Goal: Book appointment/travel/reservation

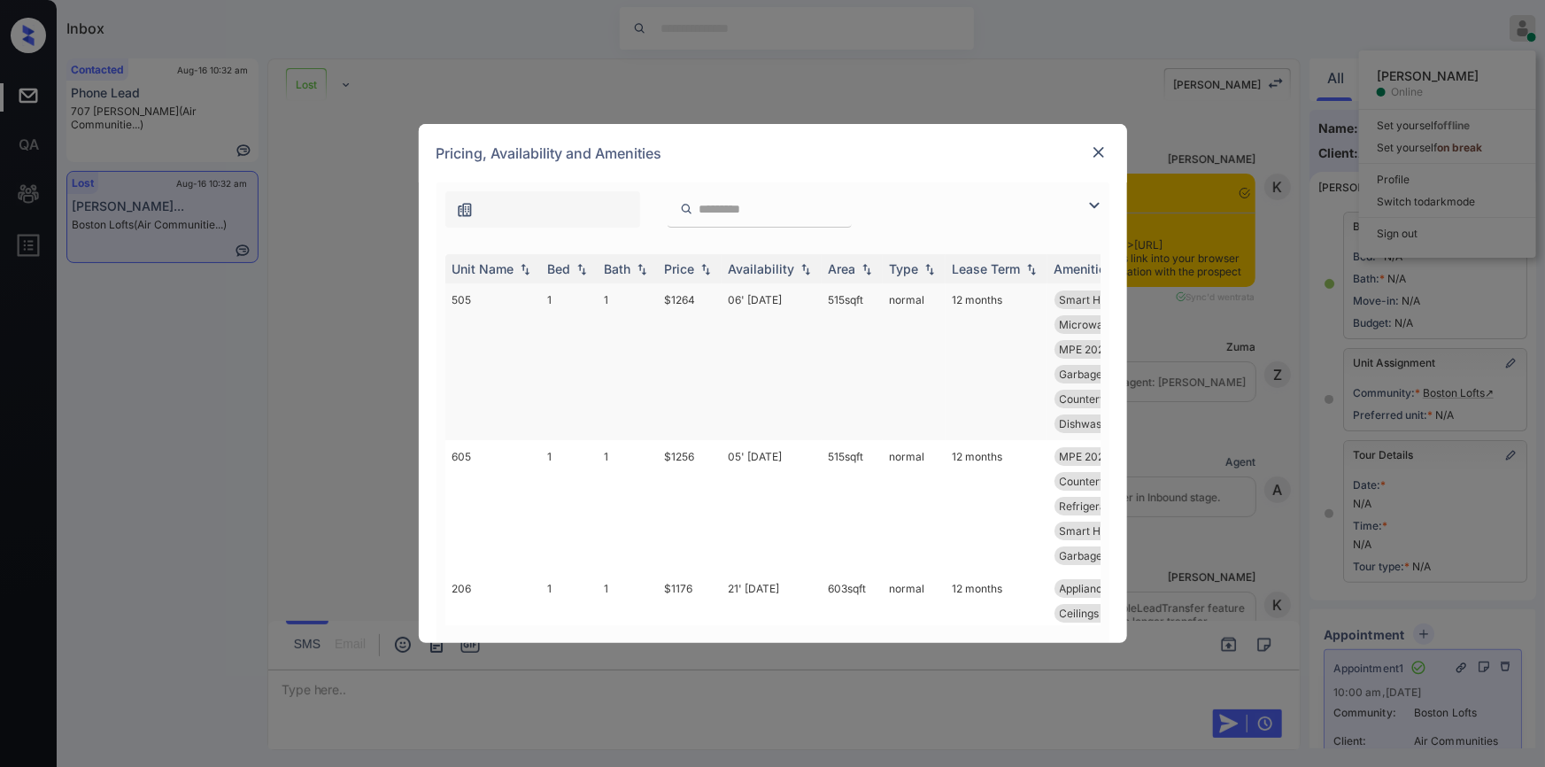
scroll to position [4308, 0]
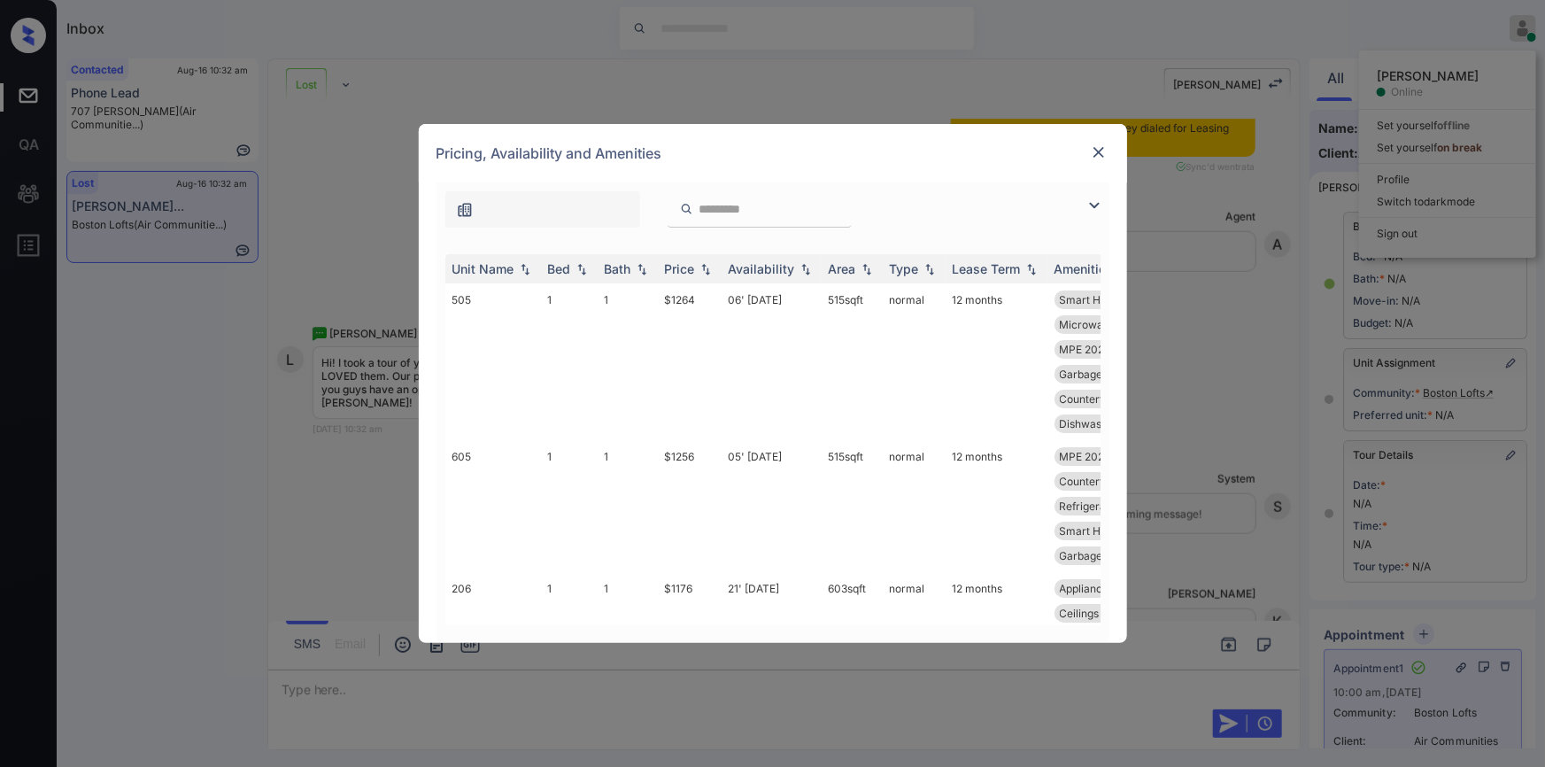
click at [1087, 207] on img at bounding box center [1094, 205] width 21 height 21
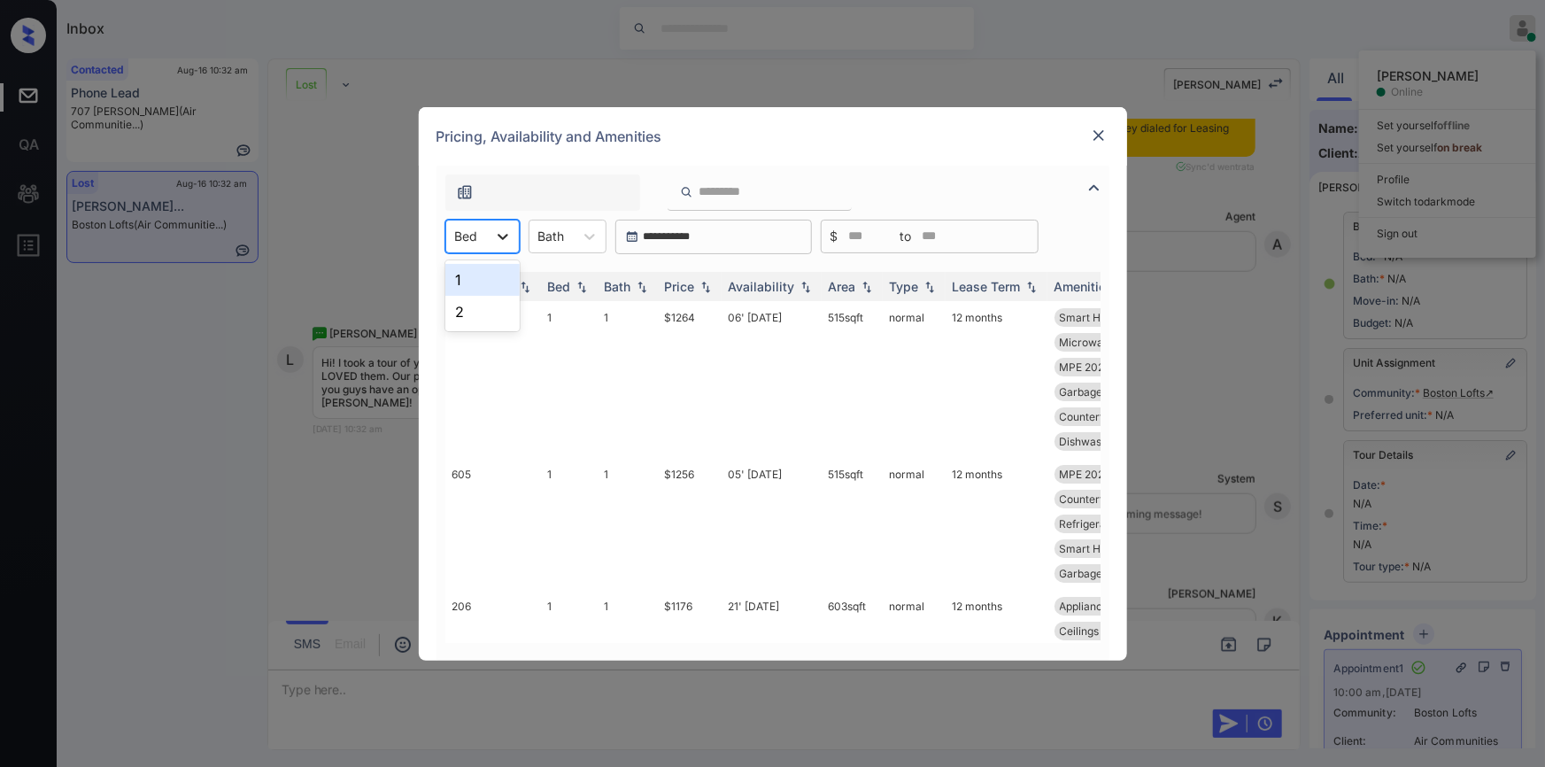
click at [488, 236] on div at bounding box center [503, 236] width 32 height 32
click at [478, 283] on div "1" at bounding box center [482, 280] width 74 height 32
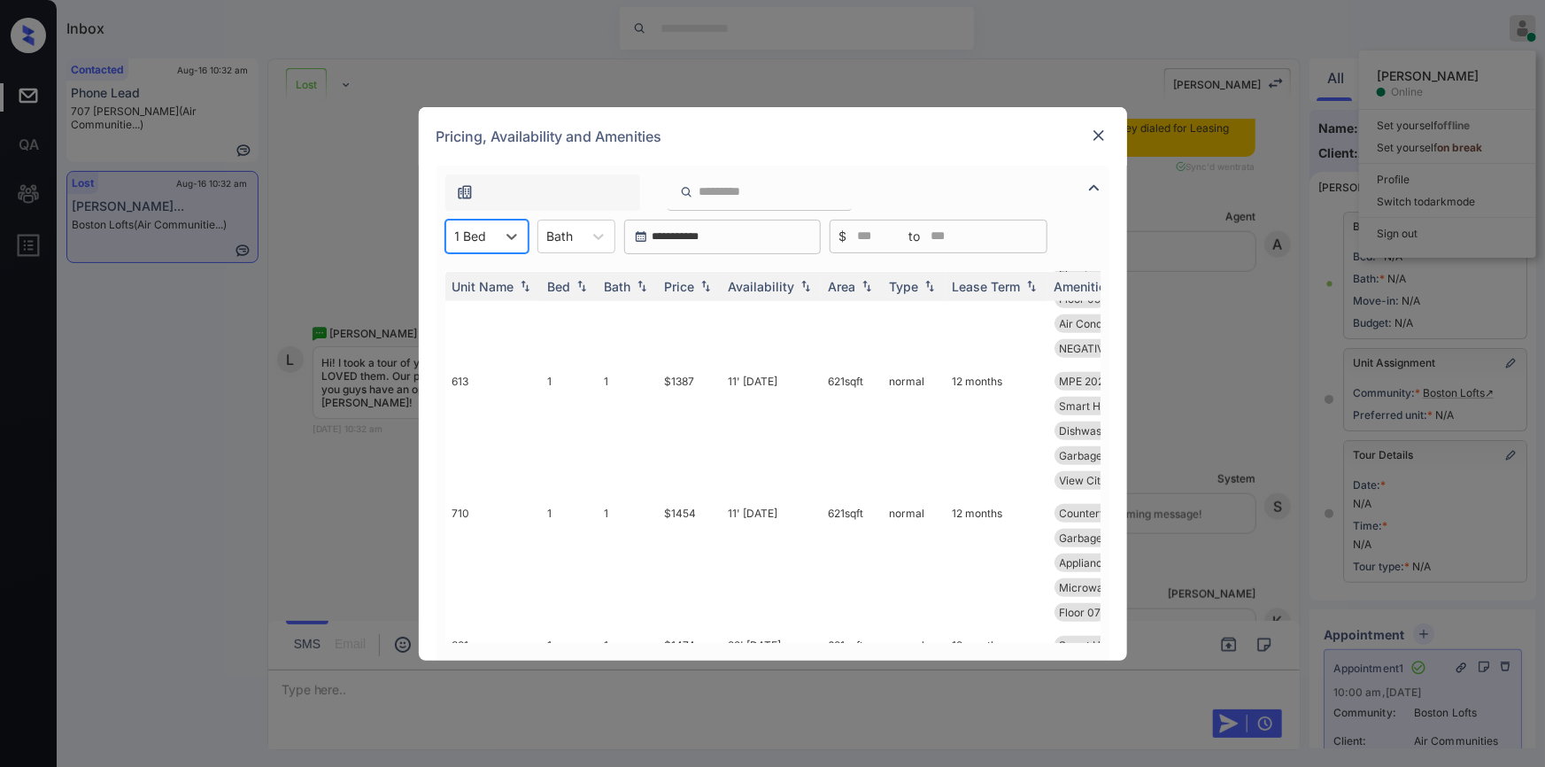
scroll to position [138, 0]
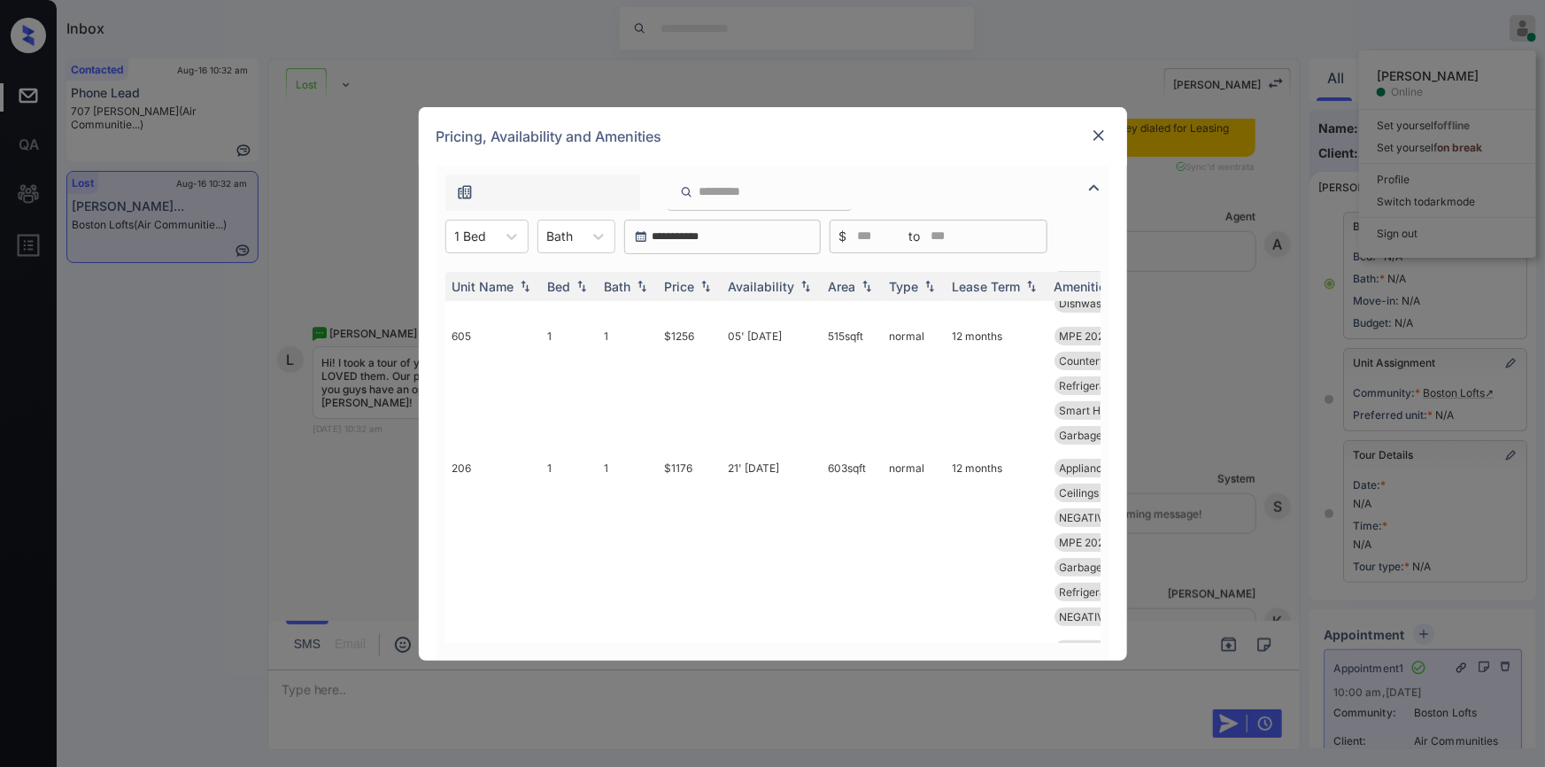
click at [328, 124] on div "**********" at bounding box center [772, 383] width 1545 height 767
click at [356, 480] on div "**********" at bounding box center [772, 383] width 1545 height 767
click at [1091, 133] on img at bounding box center [1099, 136] width 18 height 18
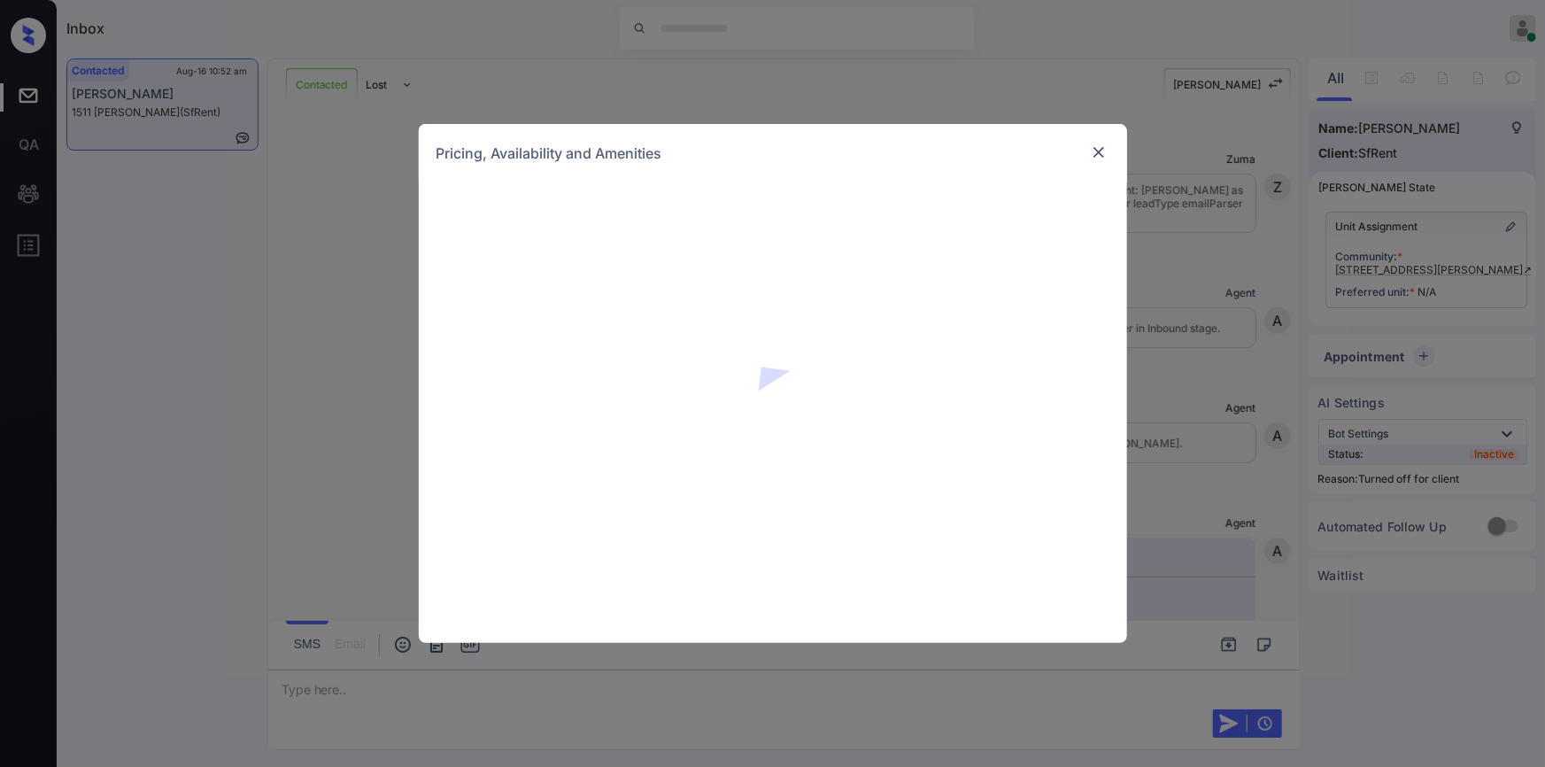
scroll to position [4605, 0]
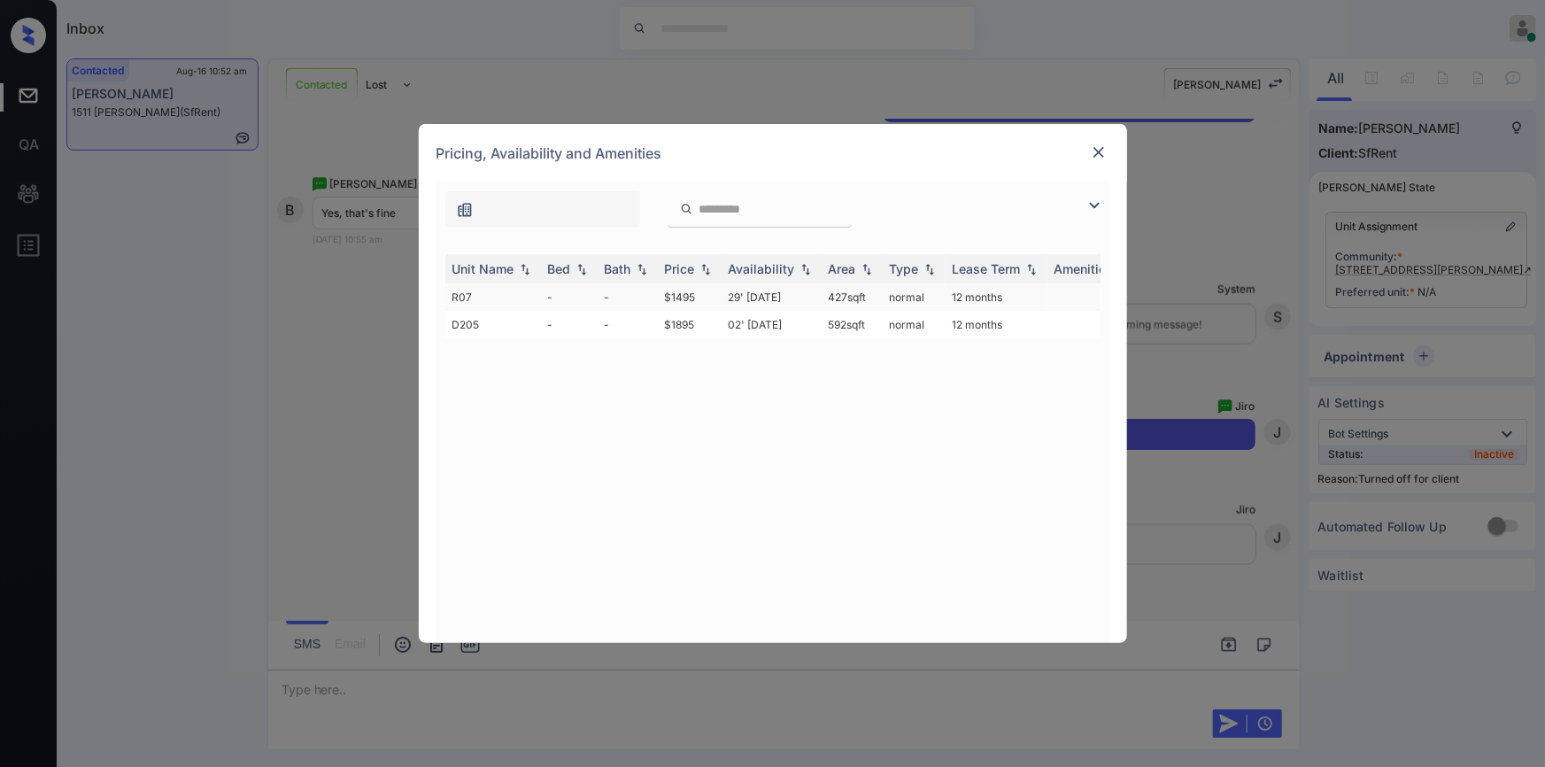
click at [690, 290] on td "$1495" at bounding box center [690, 296] width 64 height 27
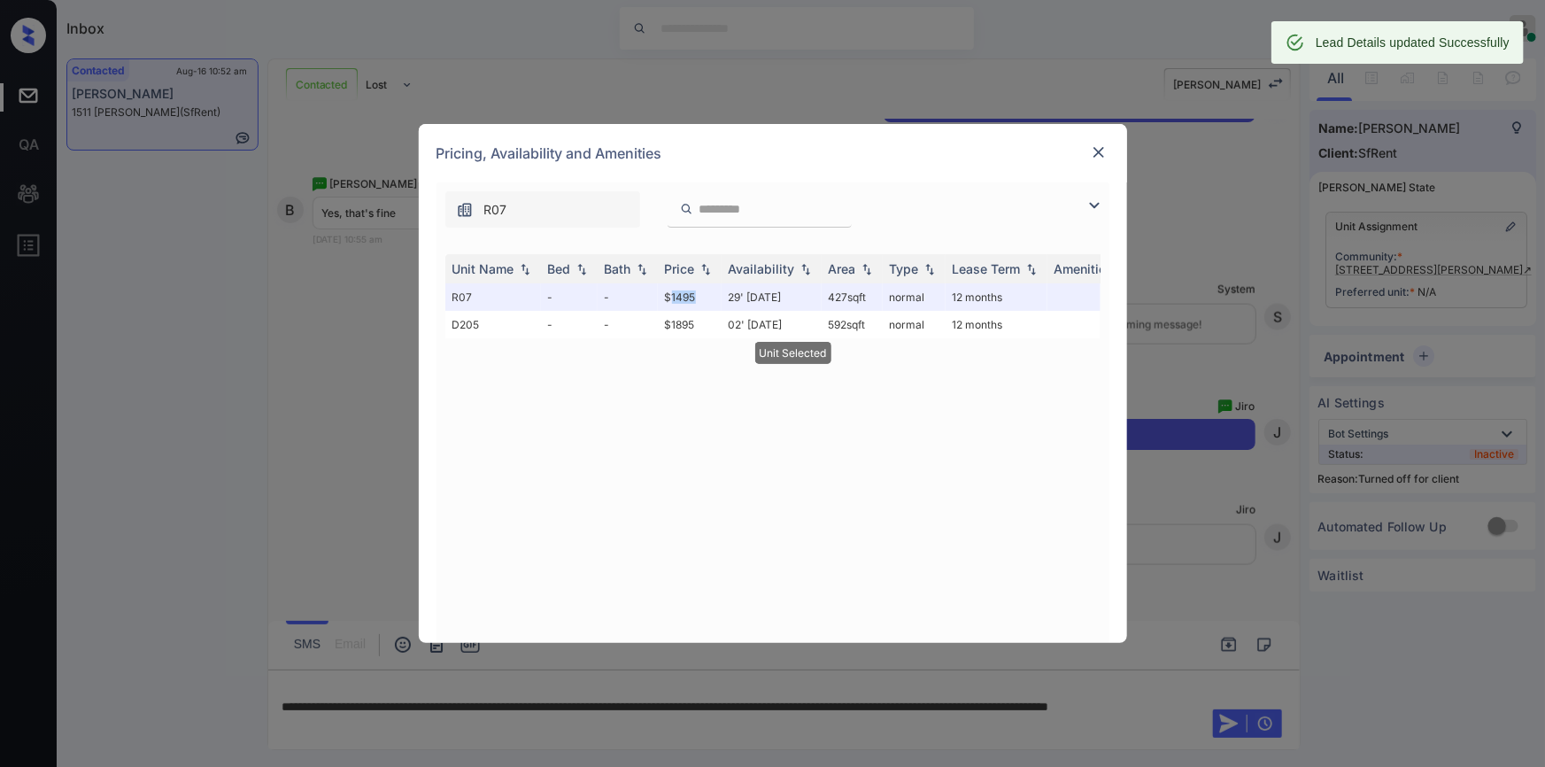
click at [1106, 151] on img at bounding box center [1099, 152] width 18 height 18
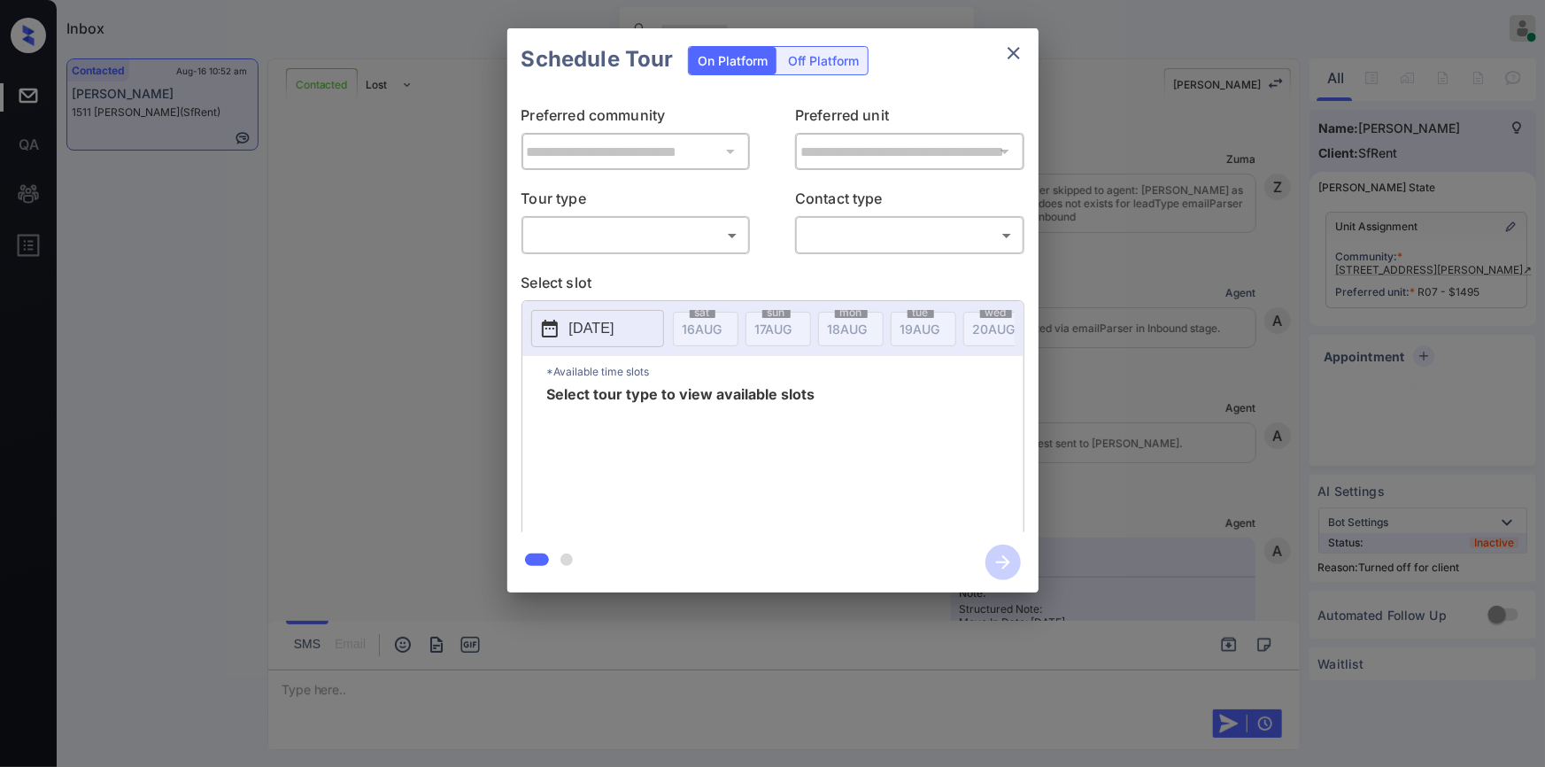
scroll to position [4721, 0]
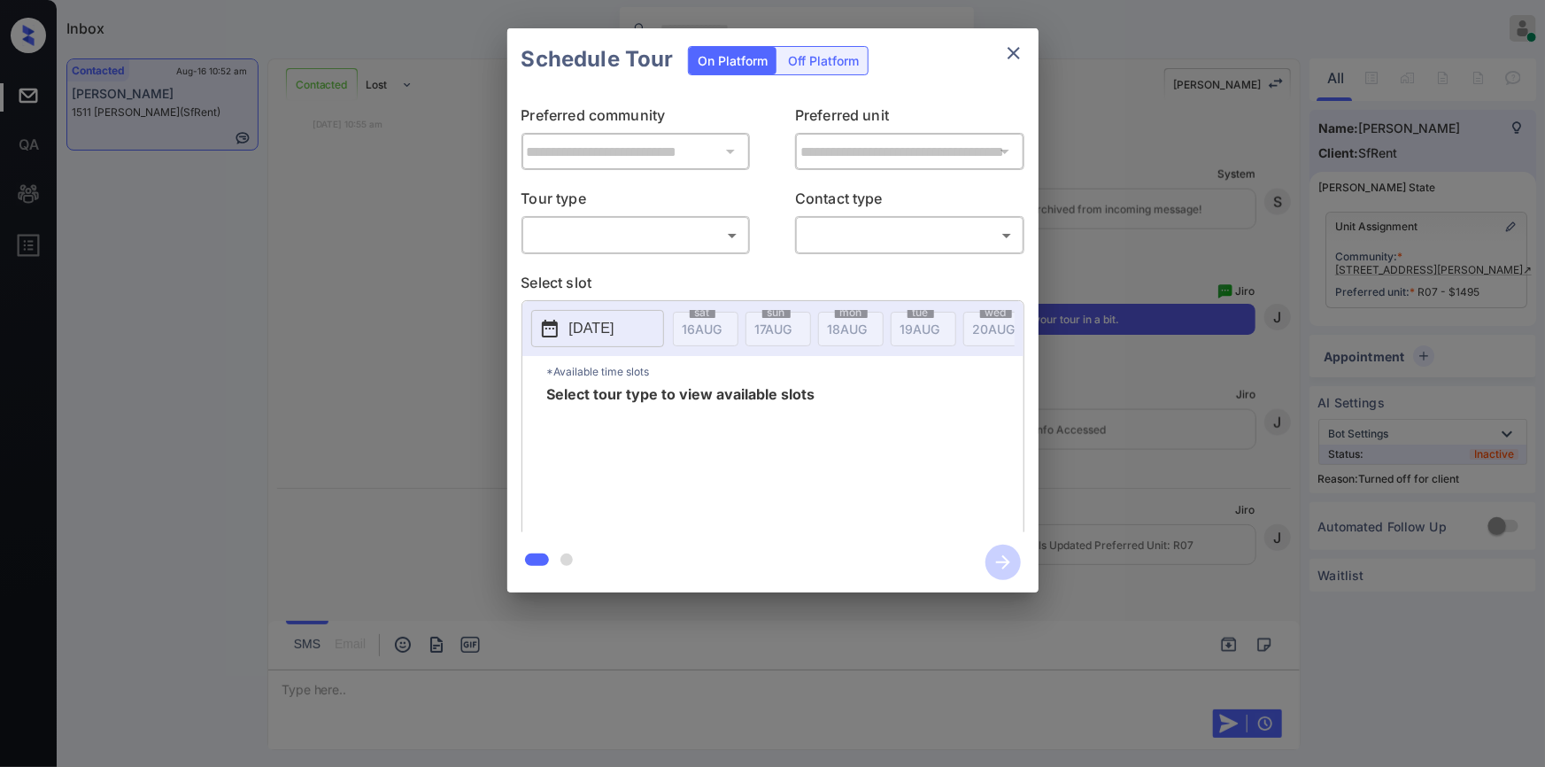
click at [834, 53] on div "Off Platform" at bounding box center [823, 60] width 89 height 27
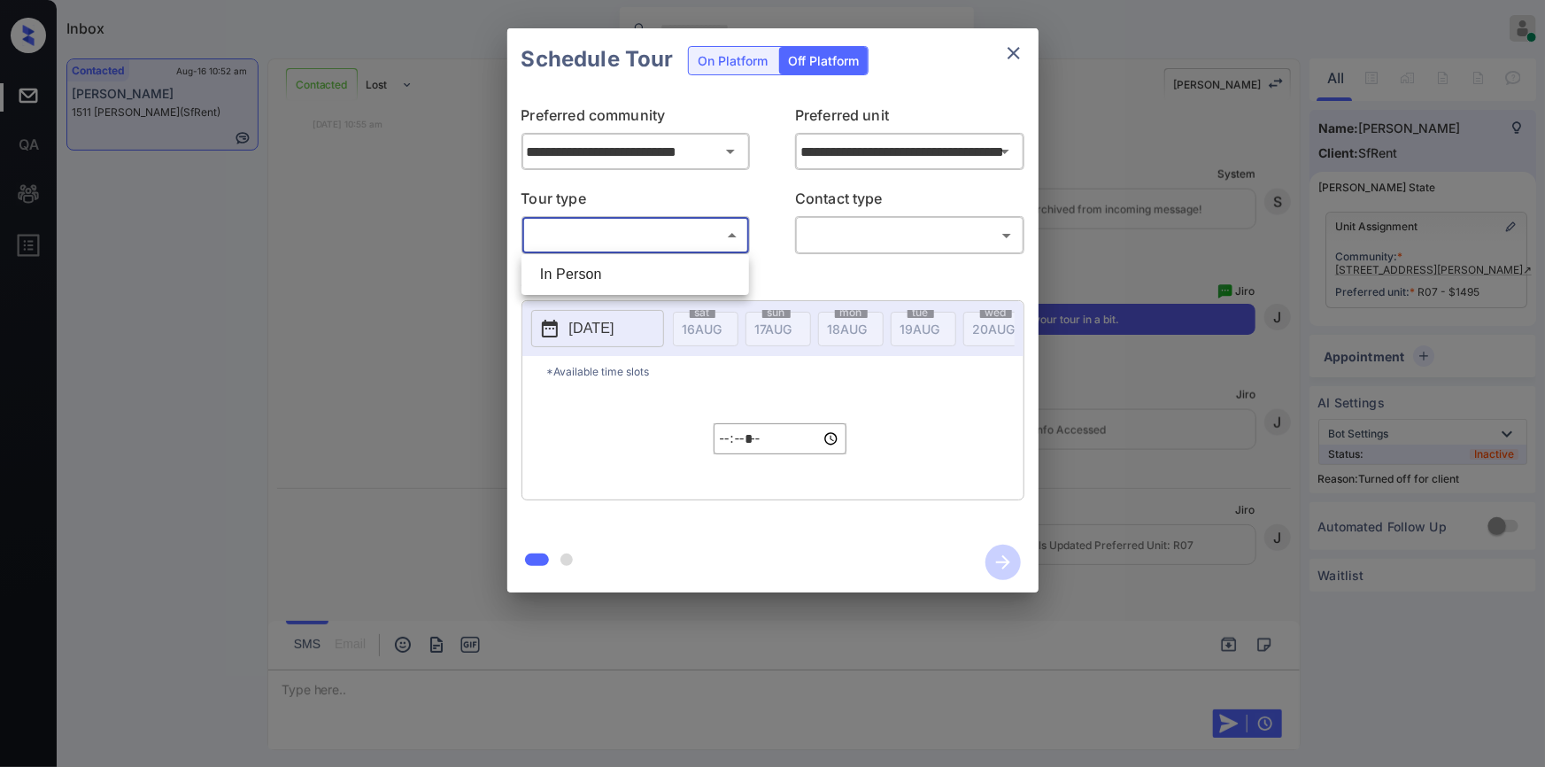
click at [633, 237] on body "Inbox Jiro Alonzo Online Set yourself offline Set yourself on break Profile Swi…" at bounding box center [772, 383] width 1545 height 767
click at [611, 274] on li "In Person" at bounding box center [635, 275] width 219 height 32
type input "********"
click at [833, 239] on body "Inbox Jiro Alonzo Online Set yourself offline Set yourself on break Profile Swi…" at bounding box center [772, 383] width 1545 height 767
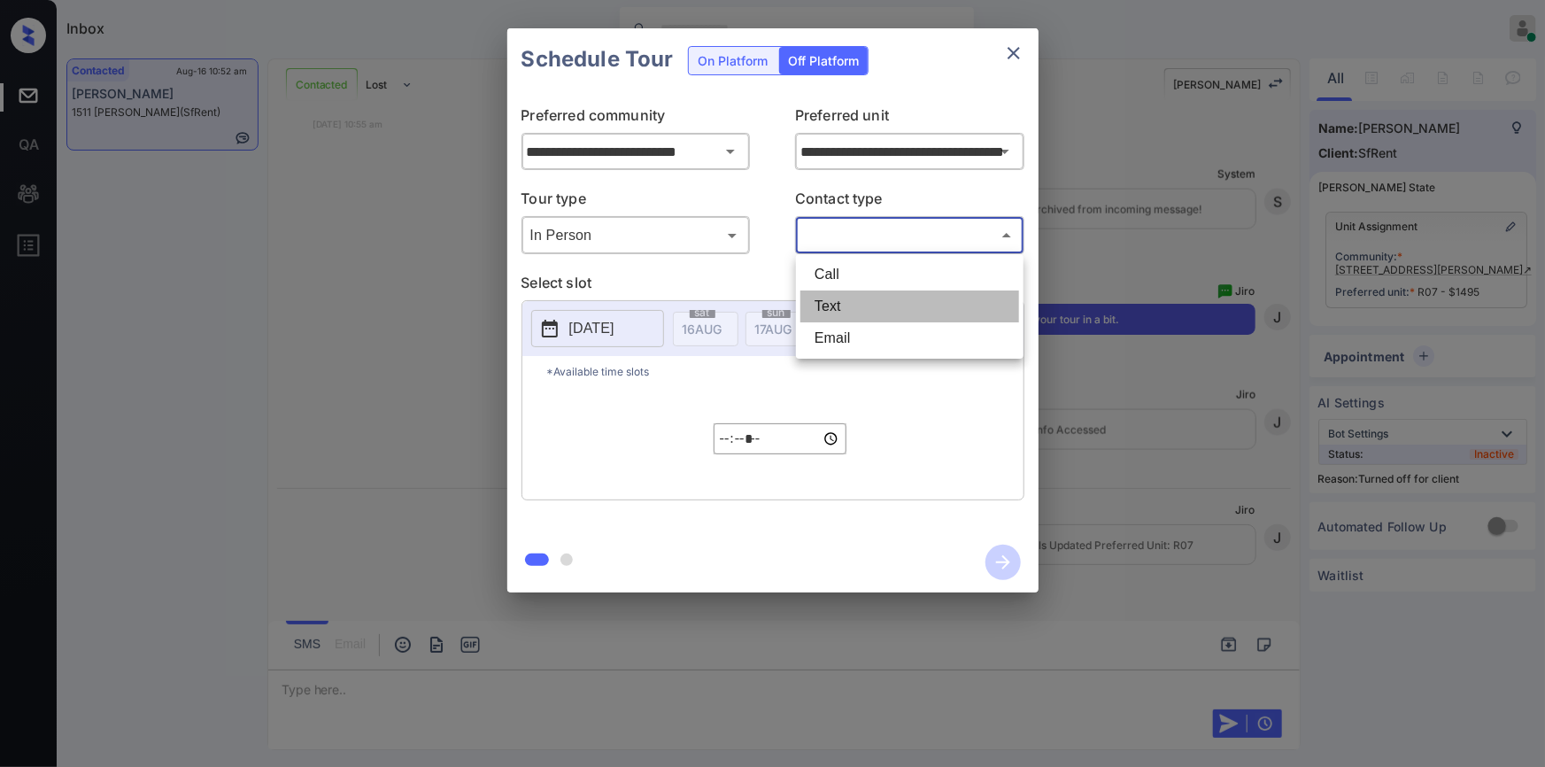
click at [822, 302] on li "Text" at bounding box center [909, 306] width 219 height 32
type input "****"
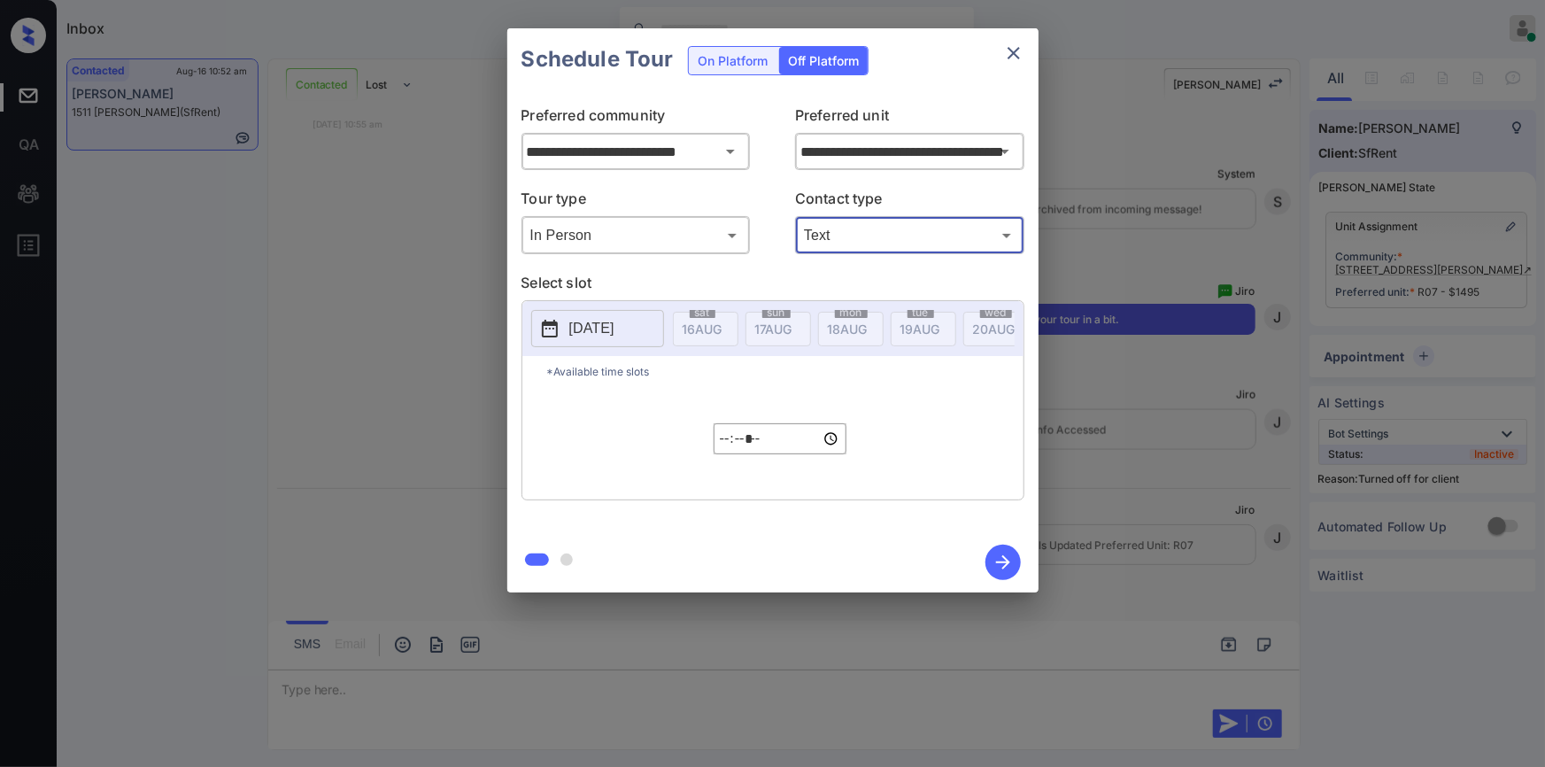
click at [594, 326] on p "2025-08-16" at bounding box center [591, 328] width 45 height 21
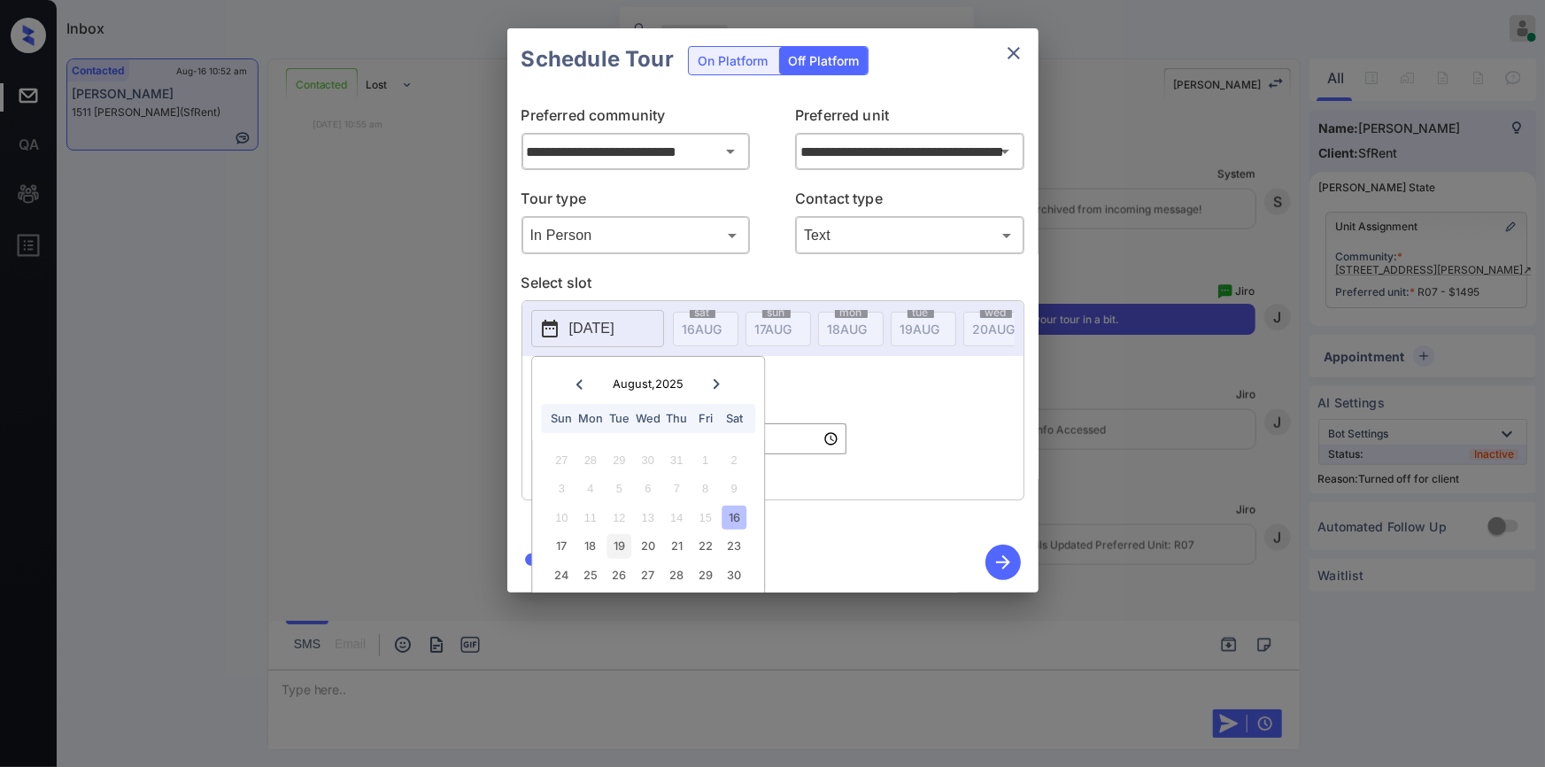
click at [620, 546] on div "19" at bounding box center [619, 546] width 24 height 24
click at [886, 448] on div "*Available time slots ***** ​" at bounding box center [772, 427] width 501 height 143
click at [725, 452] on input "*****" at bounding box center [780, 438] width 133 height 31
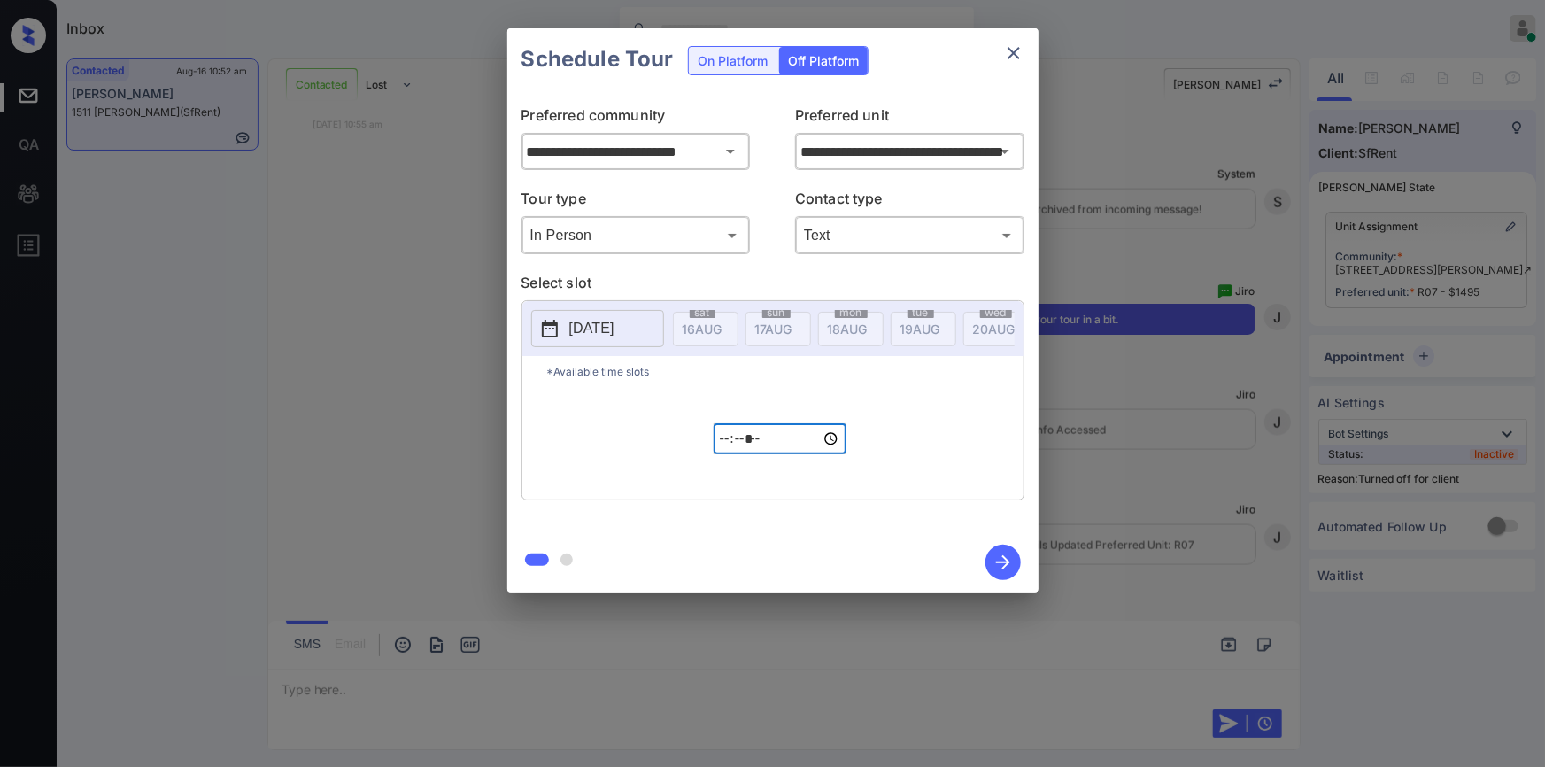
type input "*****"
click at [1009, 565] on icon "button" at bounding box center [1002, 562] width 35 height 35
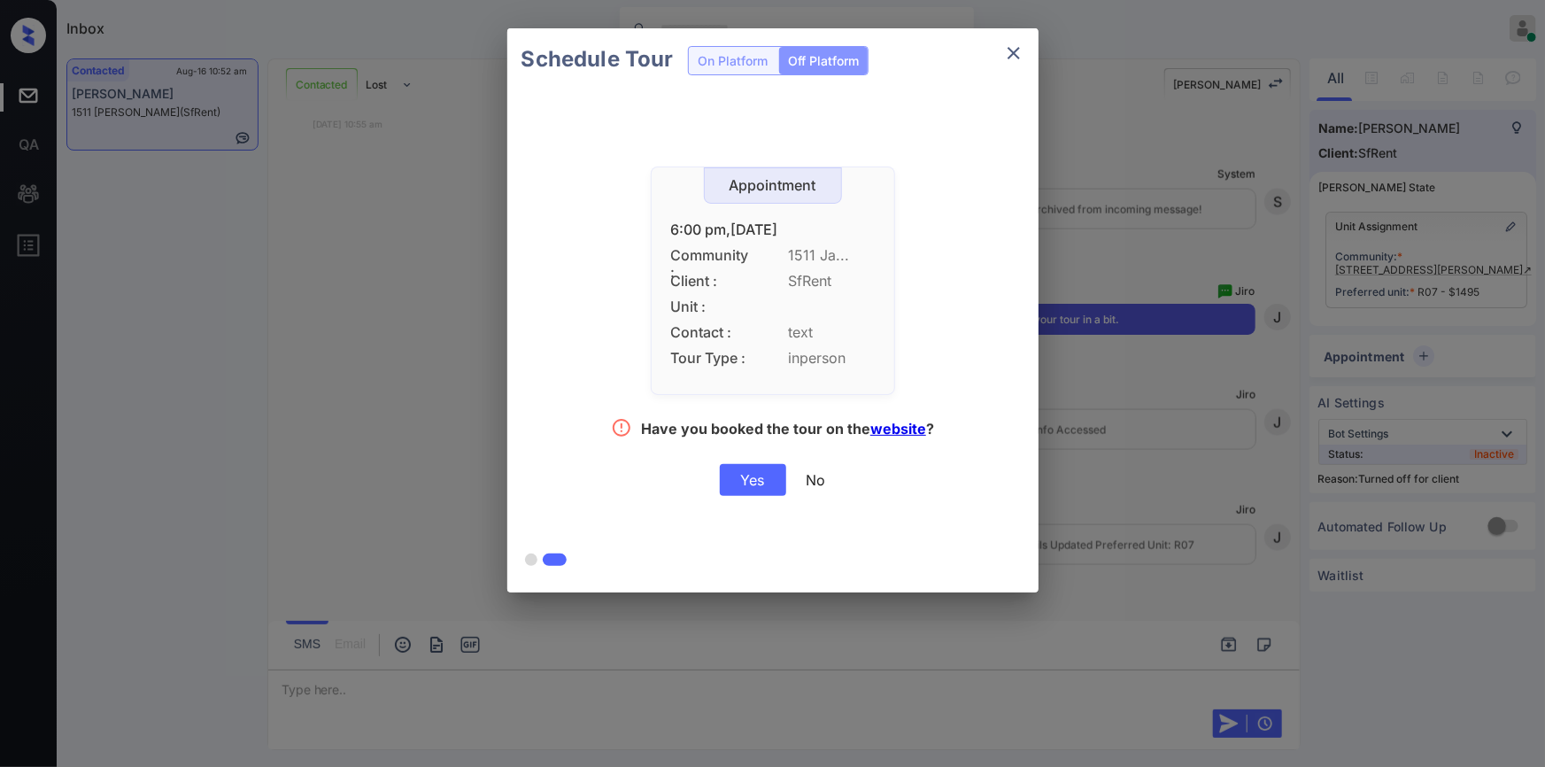
click at [769, 480] on div "Yes" at bounding box center [753, 480] width 66 height 32
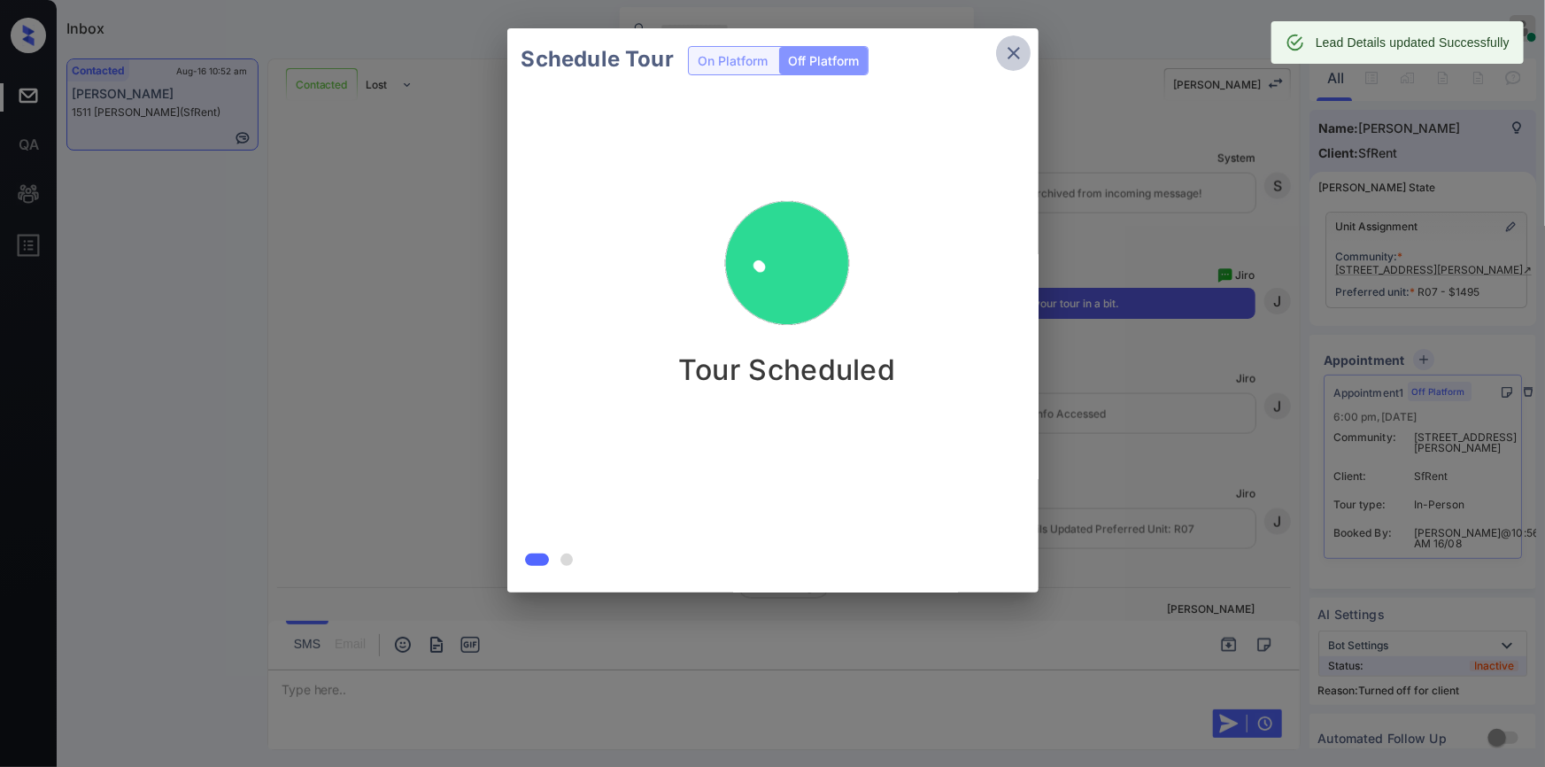
click at [1009, 50] on icon "close" at bounding box center [1014, 53] width 12 height 12
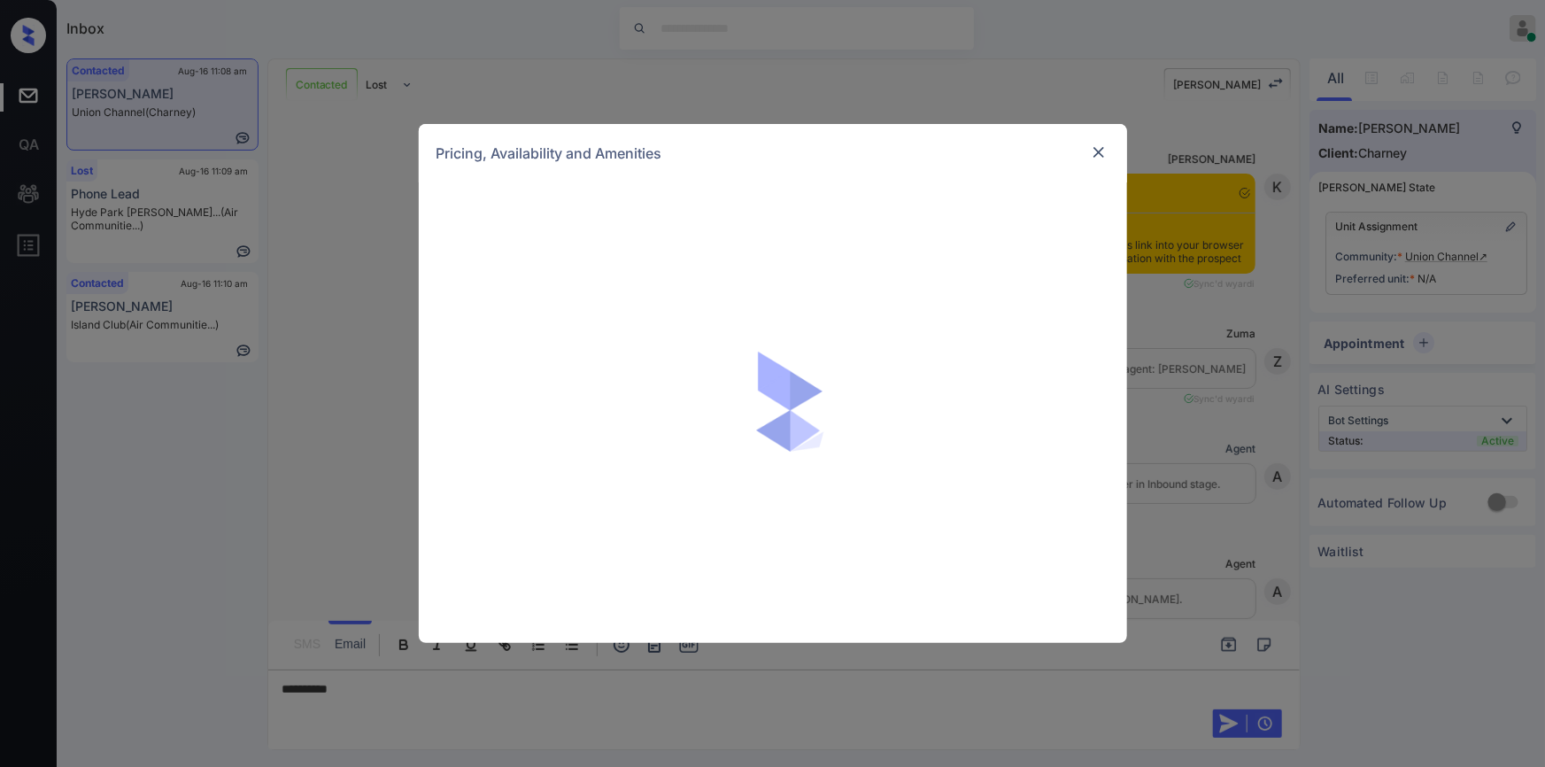
scroll to position [2112, 0]
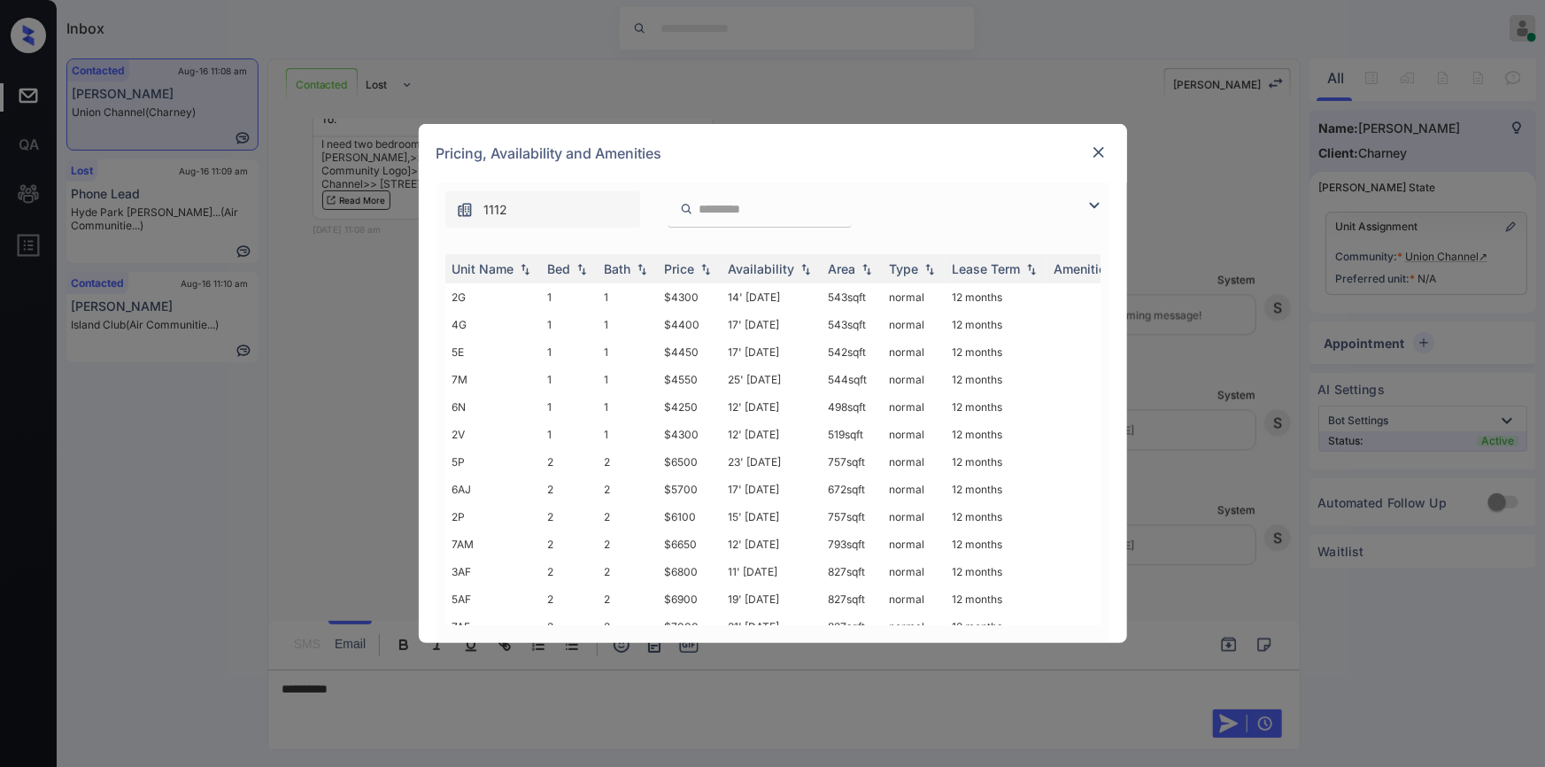
drag, startPoint x: 1089, startPoint y: 205, endPoint x: 1071, endPoint y: 206, distance: 17.7
click at [1090, 205] on img at bounding box center [1094, 205] width 21 height 21
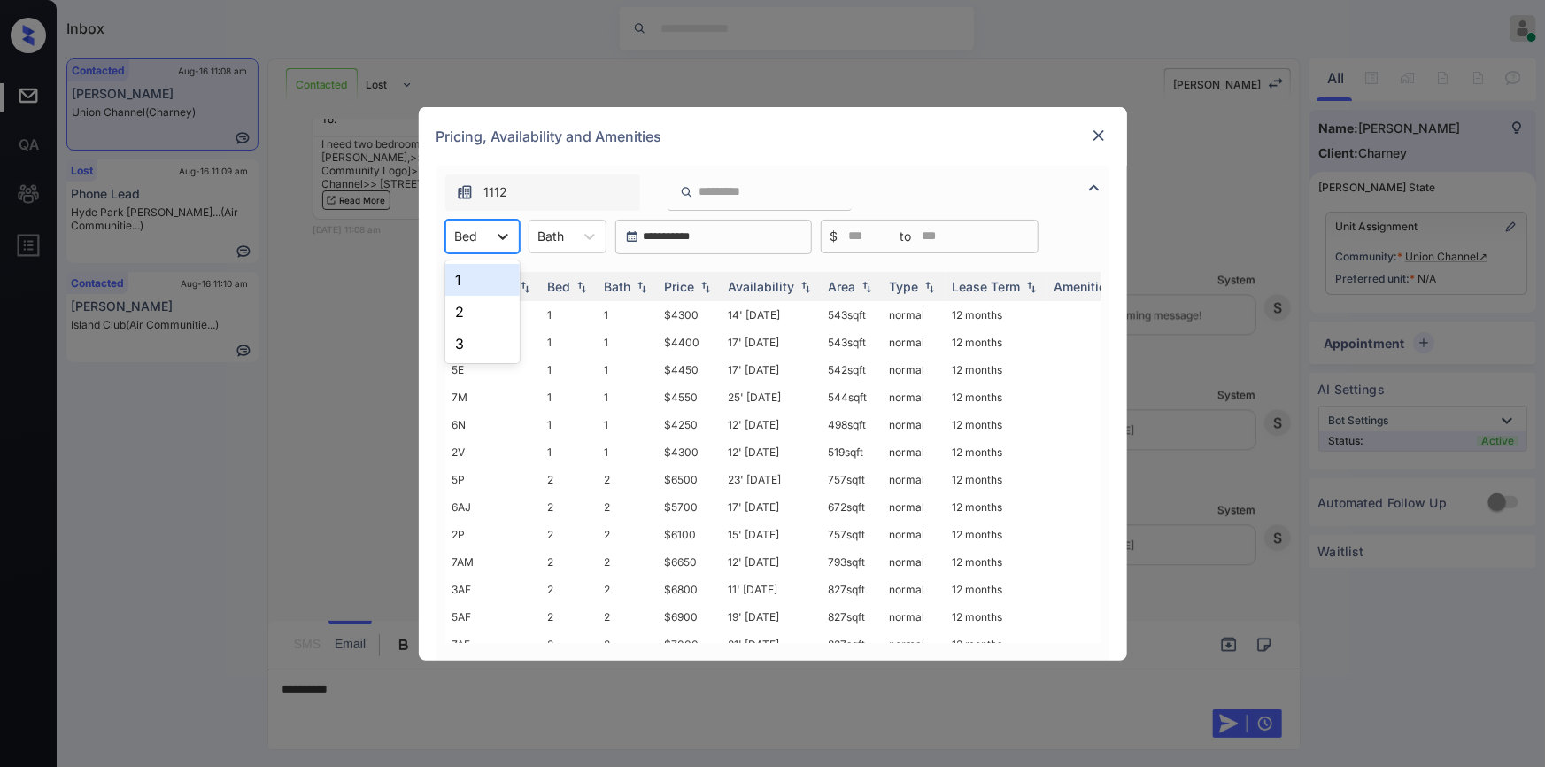
click at [501, 238] on icon at bounding box center [503, 237] width 11 height 6
click at [473, 313] on div "2" at bounding box center [482, 312] width 74 height 32
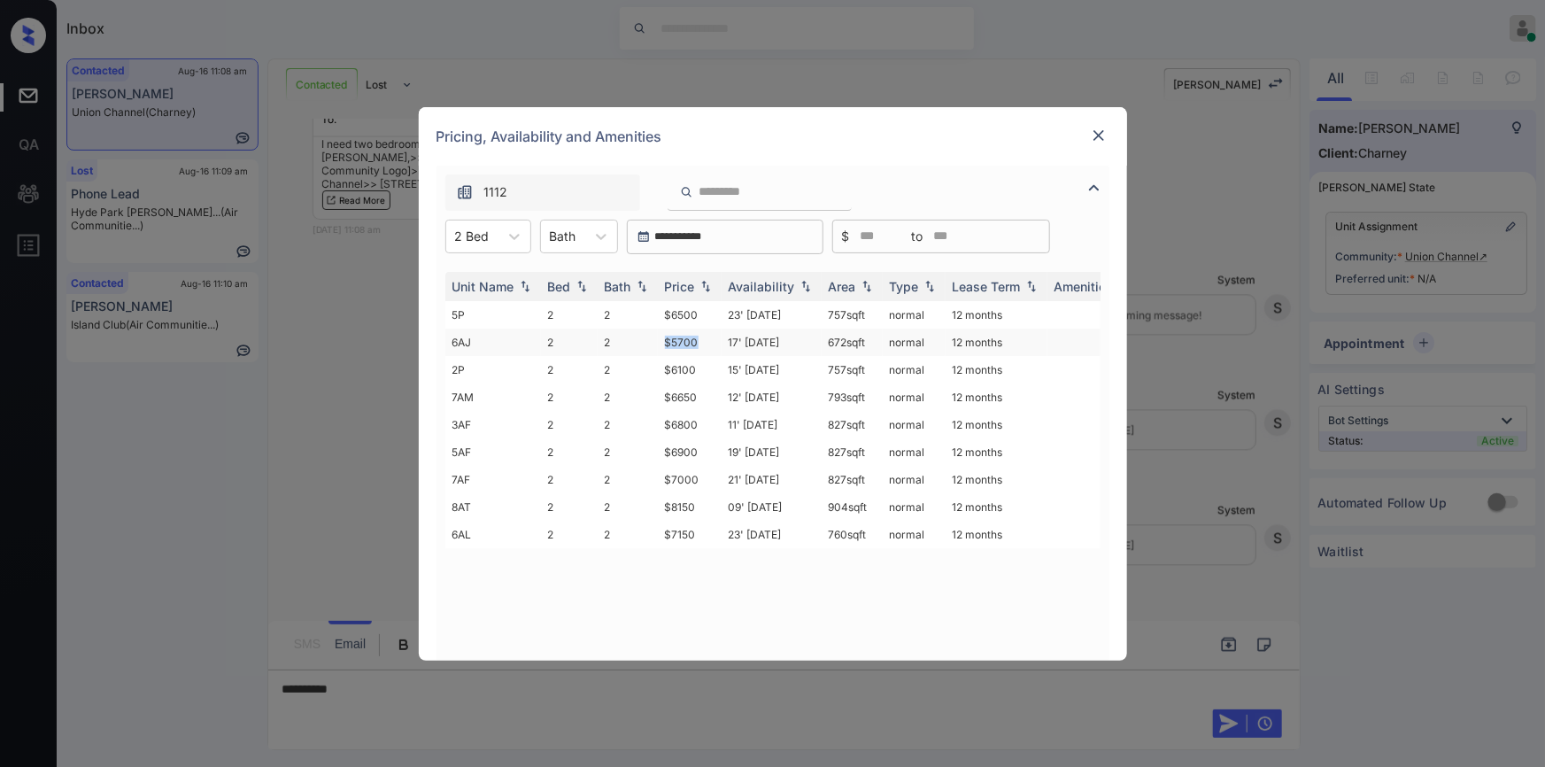
drag, startPoint x: 660, startPoint y: 344, endPoint x: 699, endPoint y: 344, distance: 39.0
click at [699, 344] on td "$5700" at bounding box center [690, 341] width 64 height 27
copy td "$5700"
click at [685, 344] on td "$5700" at bounding box center [690, 341] width 64 height 27
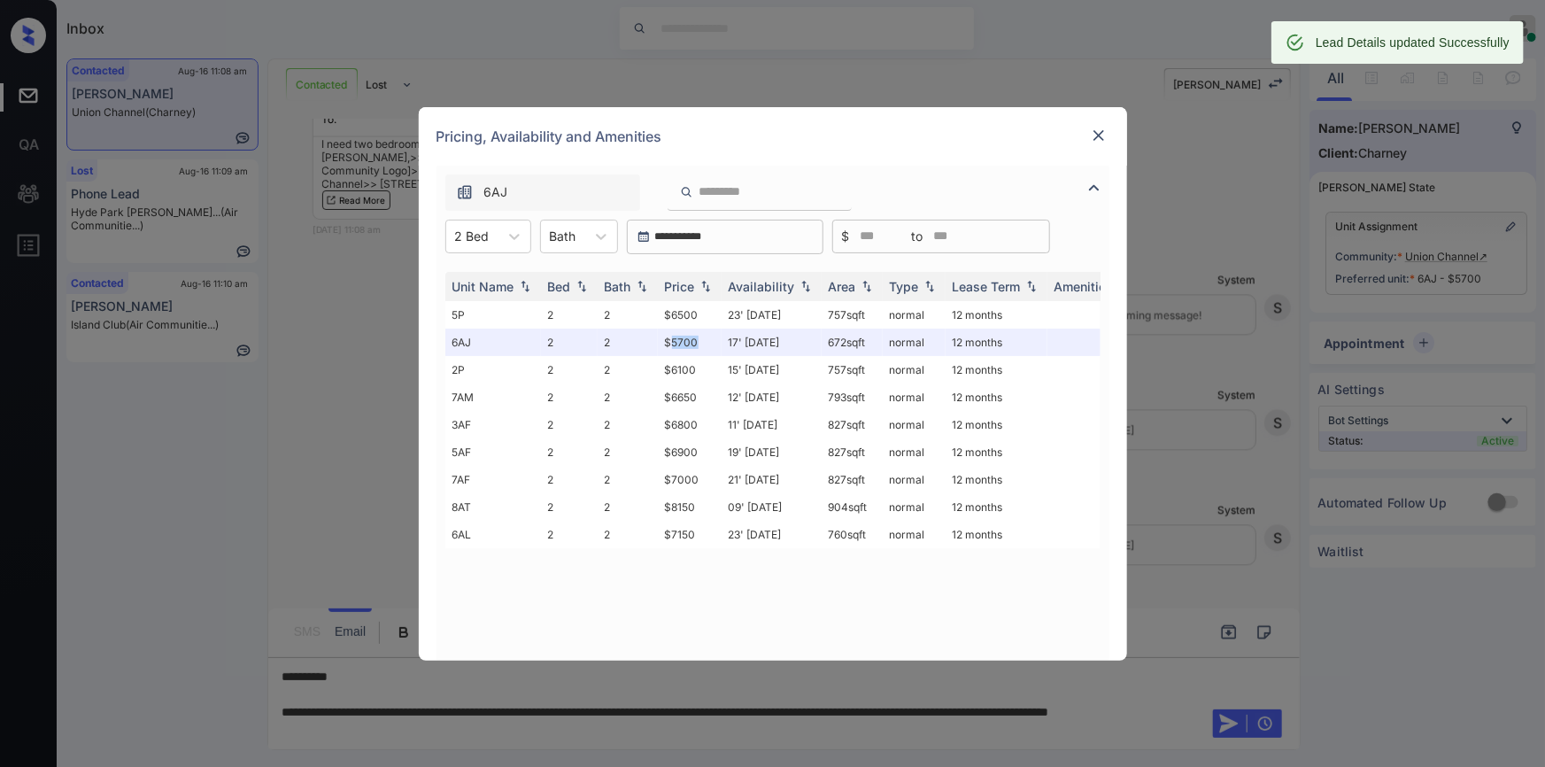
click at [1098, 131] on img at bounding box center [1099, 136] width 18 height 18
